Goal: Task Accomplishment & Management: Complete application form

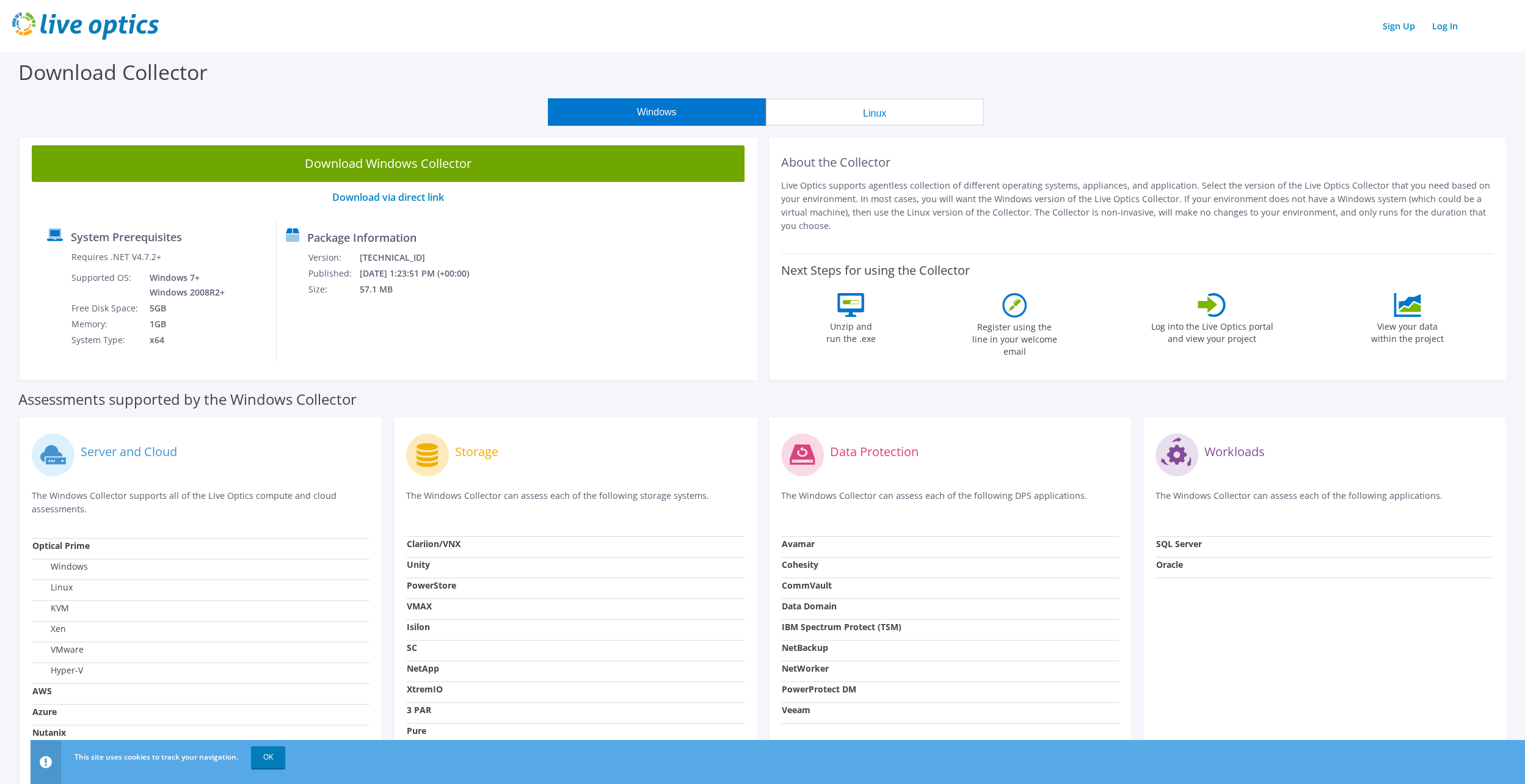
click at [1212, 309] on icon at bounding box center [1212, 305] width 28 height 24
click at [1450, 29] on link "Log In" at bounding box center [1444, 26] width 38 height 17
click at [1400, 27] on link "Sign Up" at bounding box center [1398, 26] width 44 height 17
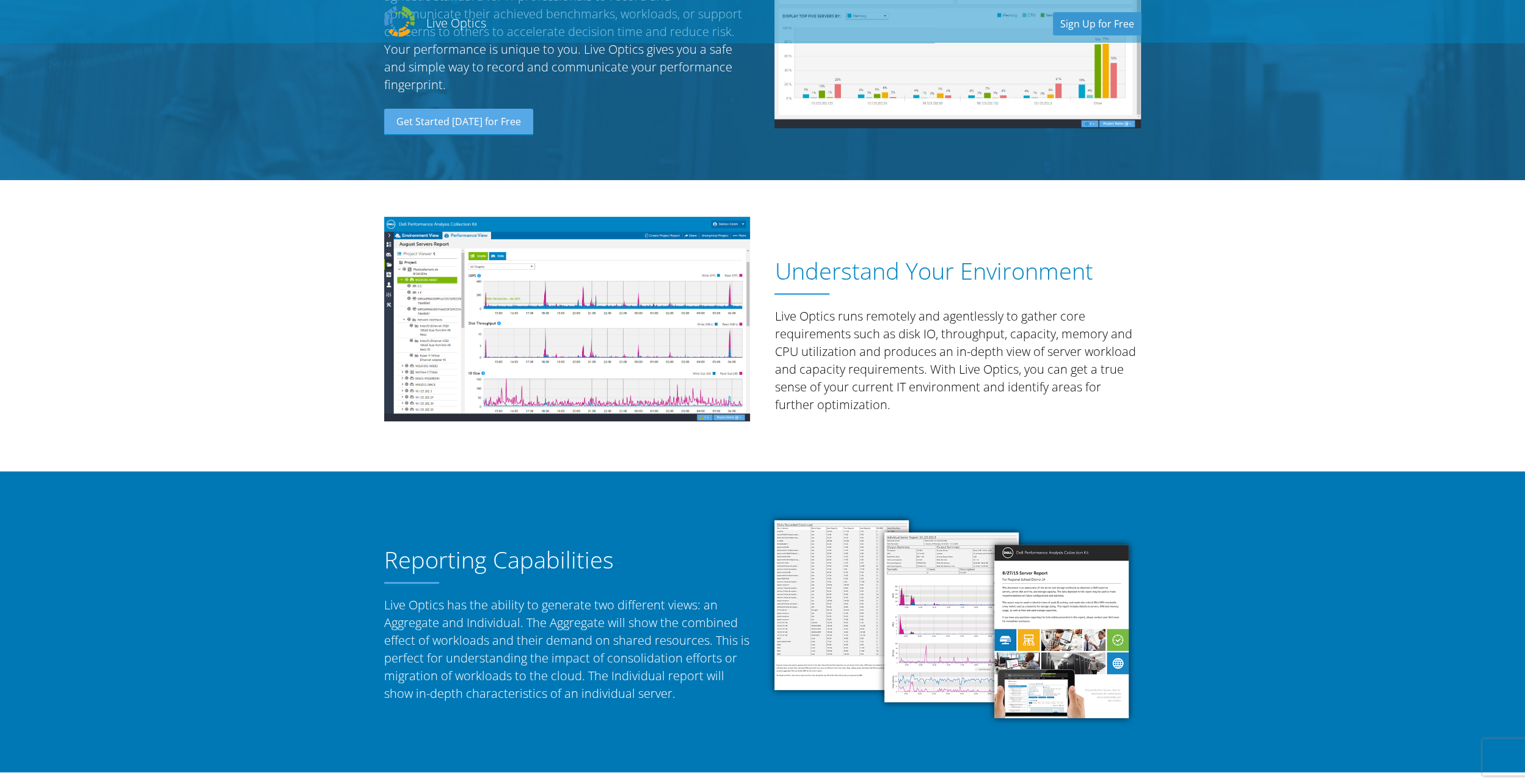
scroll to position [367, 0]
